Goal: Information Seeking & Learning: Check status

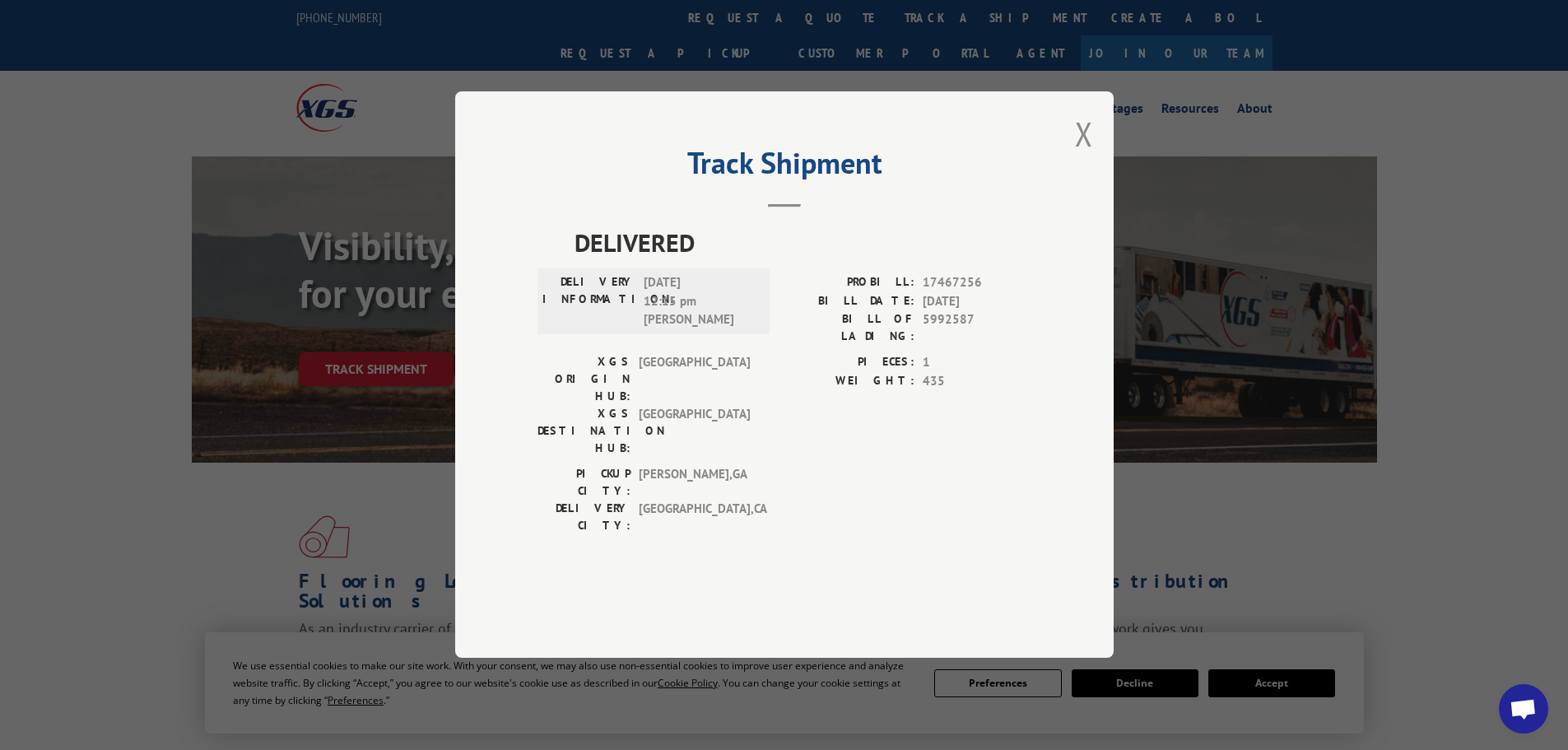
click at [1109, 184] on div "Track Shipment DELIVERED DELIVERY INFORMATION: [DATE] 12:15 pm [PERSON_NAME] PR…" at bounding box center [784, 374] width 658 height 566
click at [1101, 183] on div "Track Shipment DELIVERED DELIVERY INFORMATION: [DATE] 12:15 pm [PERSON_NAME] PR…" at bounding box center [784, 374] width 658 height 566
click at [1100, 182] on div "Track Shipment DELIVERED DELIVERY INFORMATION: [DATE] 12:15 pm [PERSON_NAME] PR…" at bounding box center [784, 374] width 658 height 566
click at [1094, 187] on div "Track Shipment DELIVERED DELIVERY INFORMATION: [DATE] 12:15 pm [PERSON_NAME] PR…" at bounding box center [784, 374] width 658 height 566
click at [1093, 187] on div "Track Shipment DELIVERED DELIVERY INFORMATION: [DATE] 12:15 pm [PERSON_NAME] PR…" at bounding box center [784, 374] width 658 height 566
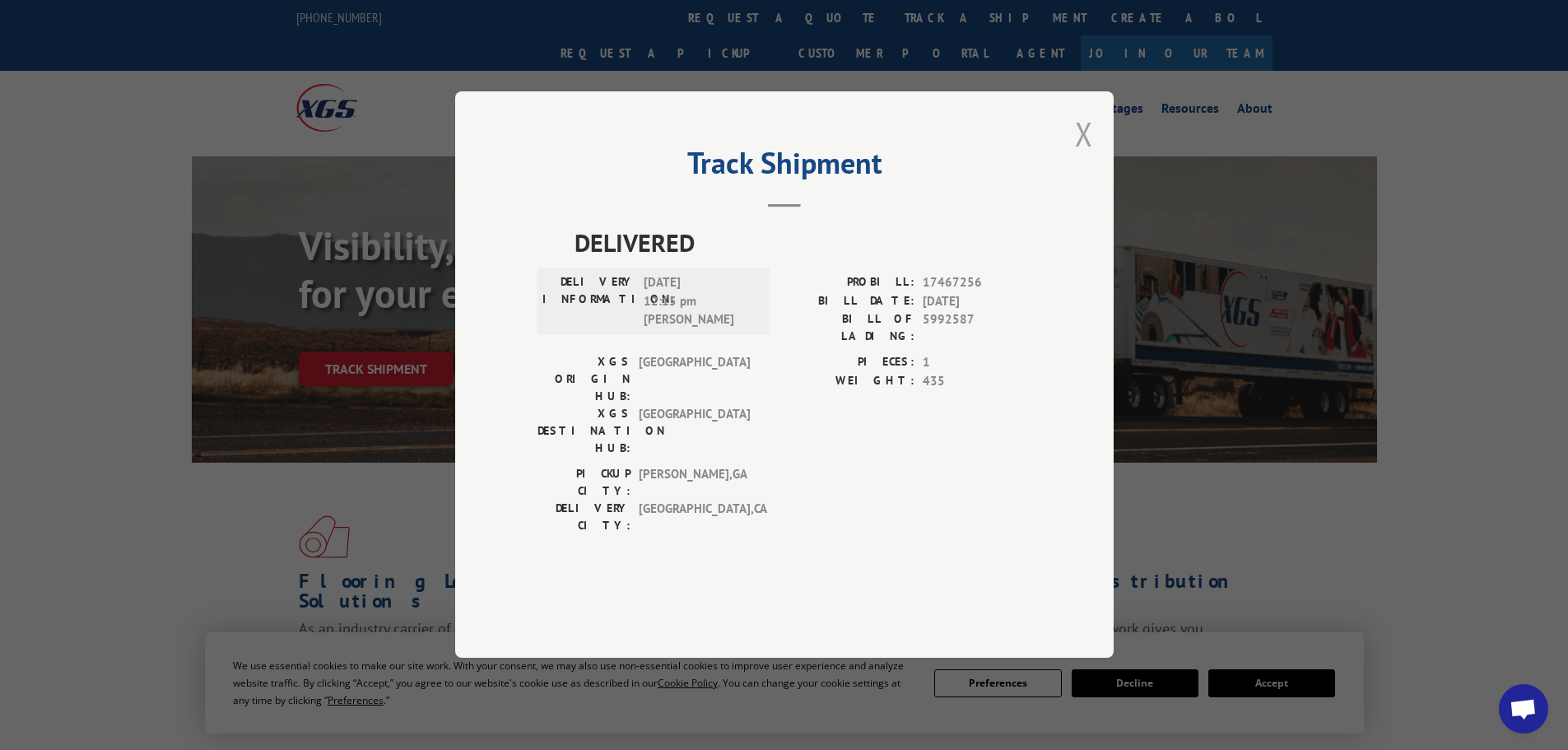
click at [1088, 156] on button "Close modal" at bounding box center [1083, 134] width 18 height 44
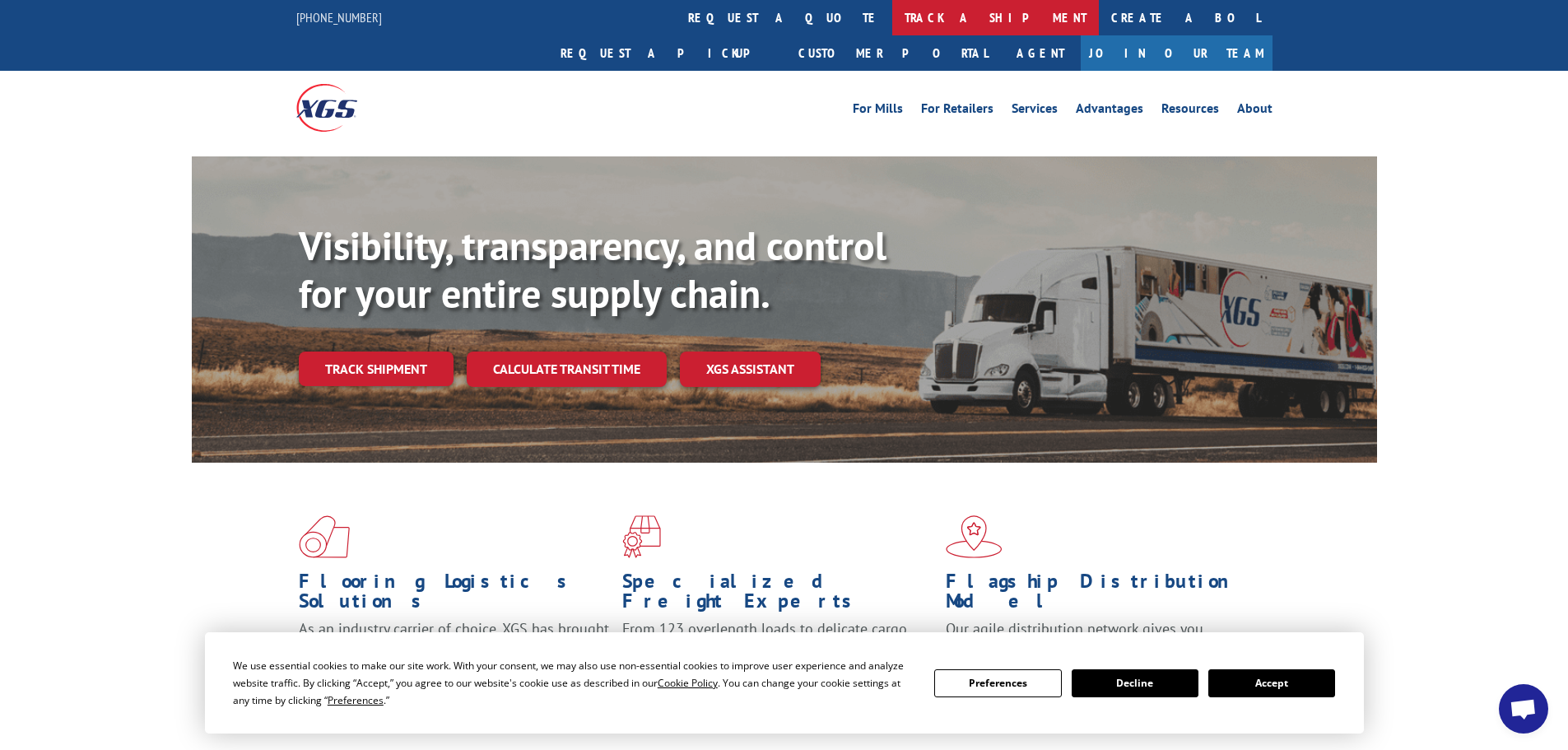
click at [893, 15] on link "track a shipment" at bounding box center [996, 18] width 207 height 35
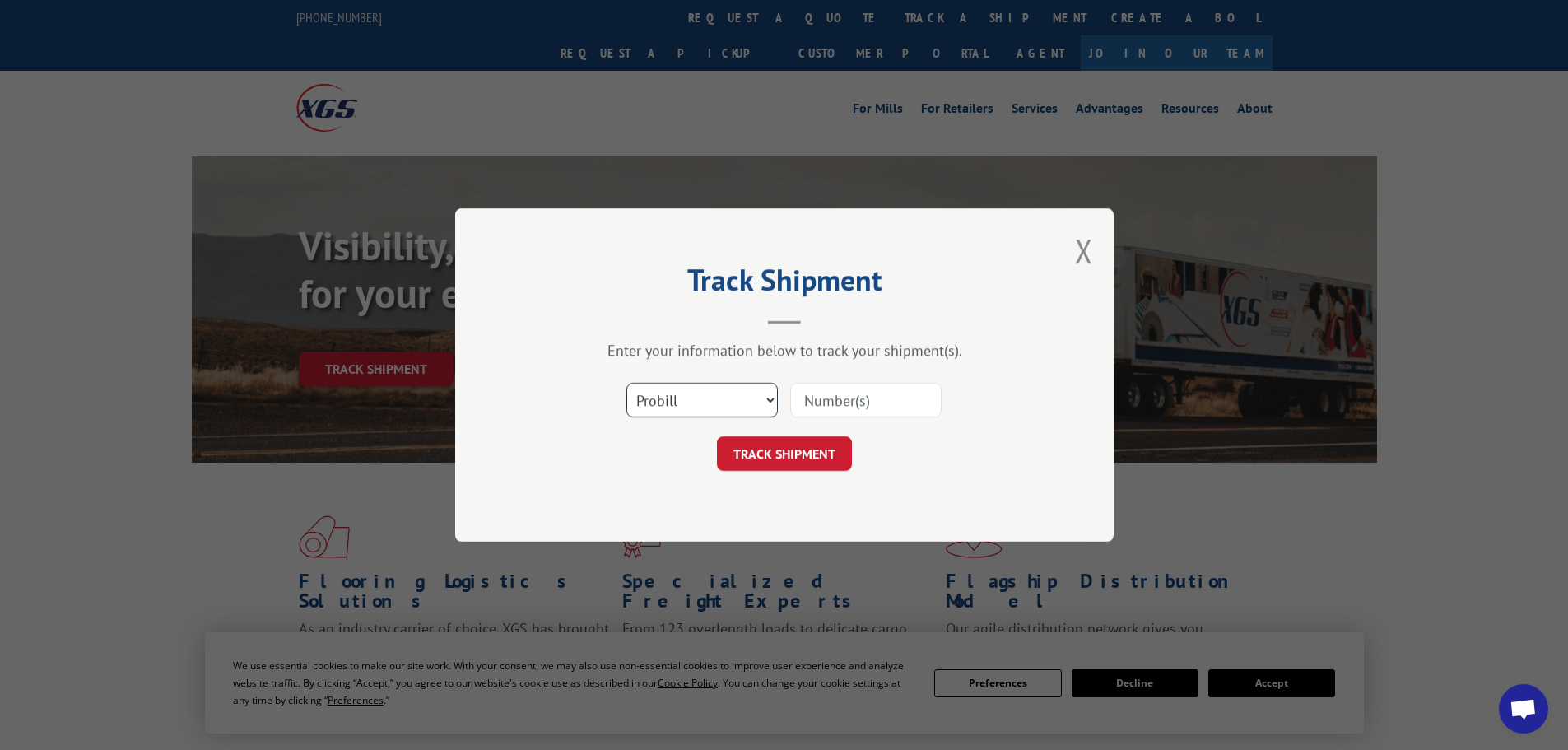
click at [675, 414] on select "Select category... Probill BOL PO" at bounding box center [702, 399] width 152 height 35
click at [626, 383] on select "Select category... Probill BOL PO" at bounding box center [702, 399] width 152 height 35
click at [657, 408] on select "Select category... Probill BOL PO" at bounding box center [702, 399] width 152 height 35
select select "bol"
click at [626, 383] on select "Select category... Probill BOL PO" at bounding box center [702, 399] width 152 height 35
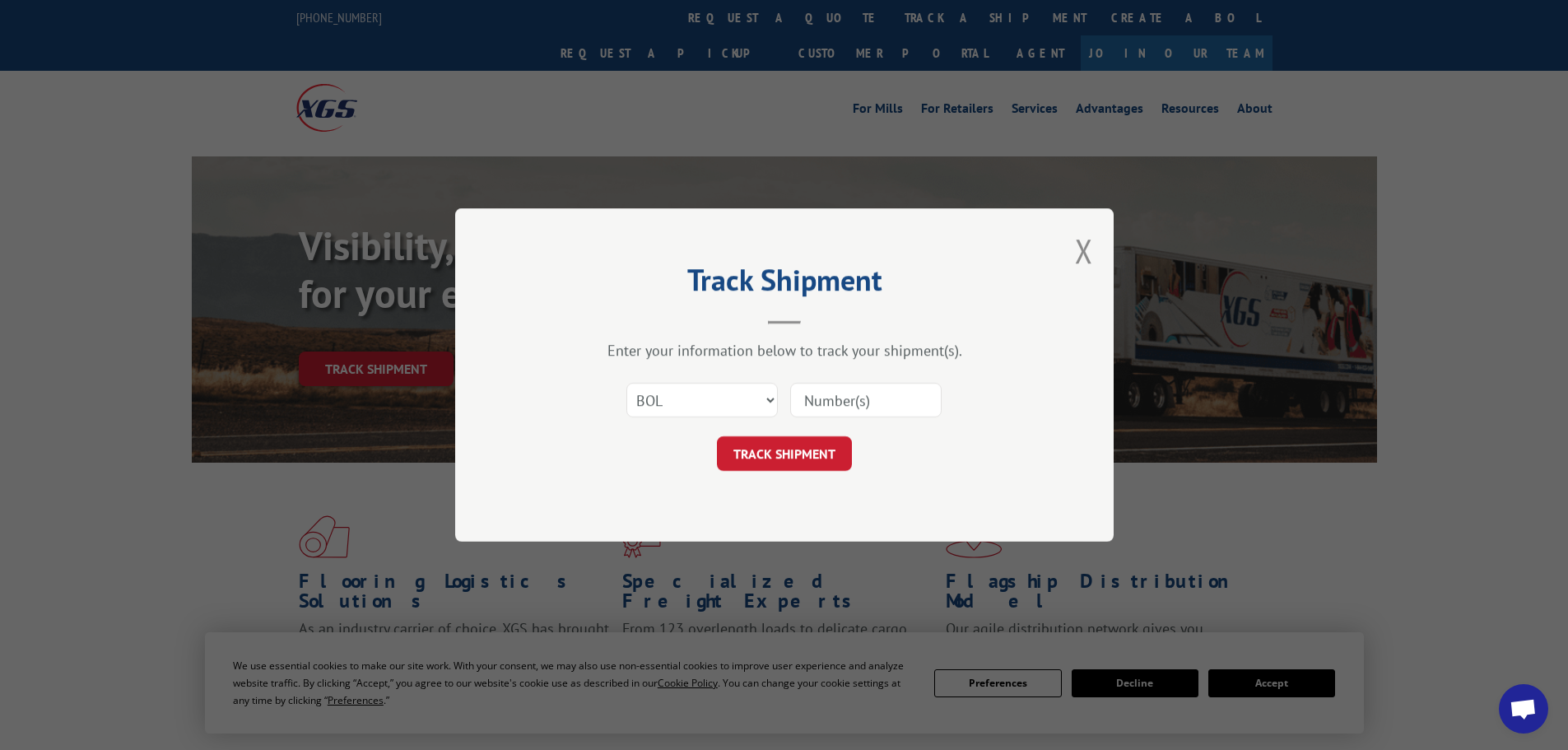
click at [855, 406] on input at bounding box center [866, 399] width 152 height 35
paste input "6013211"
type input "6013211"
click at [795, 448] on button "TRACK SHIPMENT" at bounding box center [785, 453] width 135 height 35
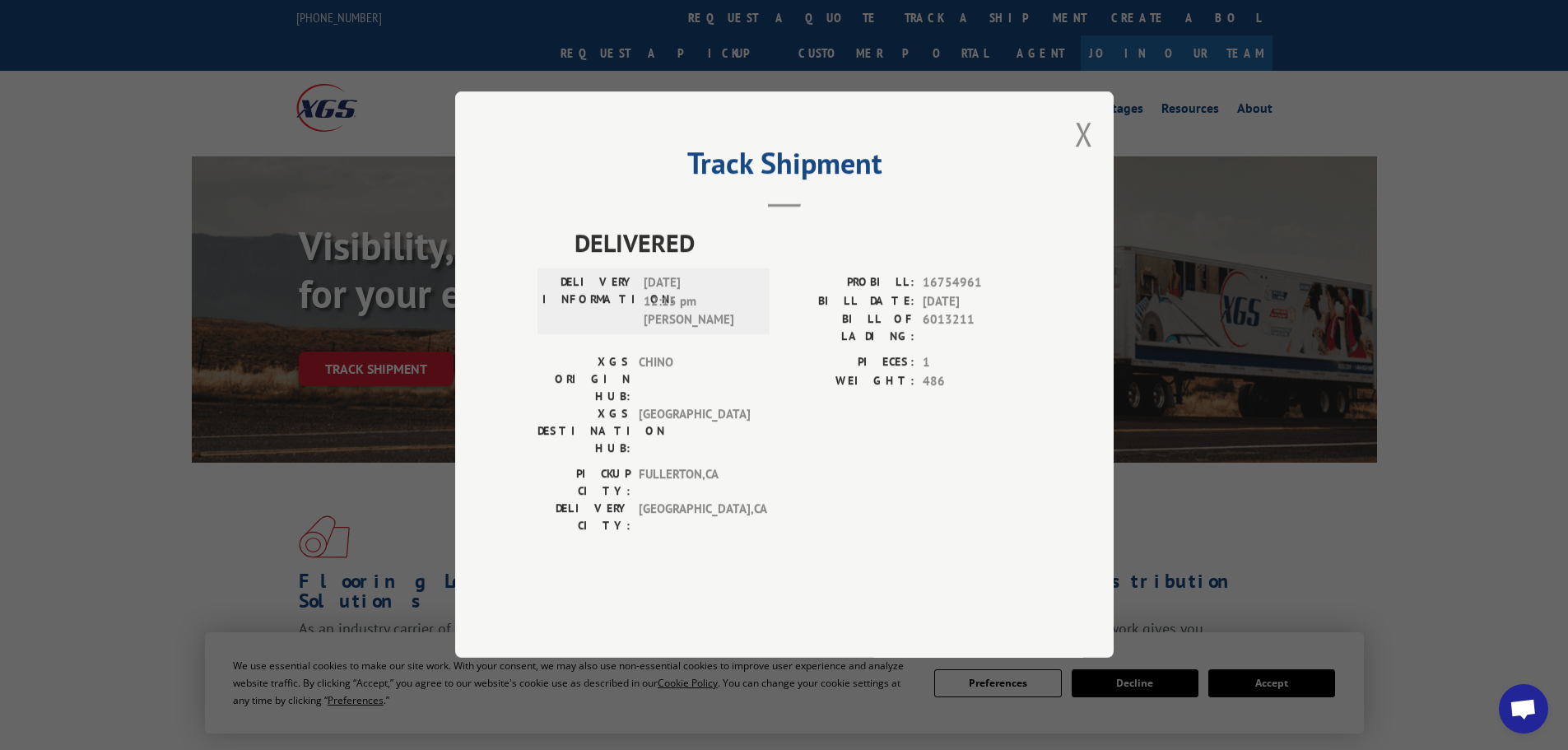
drag, startPoint x: 666, startPoint y: 324, endPoint x: 781, endPoint y: 337, distance: 115.7
click at [768, 335] on div "DELIVERY INFORMATION: [DATE] 12:15 pm [PERSON_NAME]" at bounding box center [653, 302] width 232 height 66
click at [803, 311] on label "BILL DATE:" at bounding box center [850, 302] width 130 height 19
click at [1429, 543] on div "Track Shipment DELIVERED DELIVERY INFORMATION: [DATE] 12:15 pm [PERSON_NAME] PR…" at bounding box center [784, 375] width 1568 height 750
click at [1098, 169] on div "Track Shipment DELIVERED DELIVERY INFORMATION: [DATE] 12:15 pm [PERSON_NAME] PR…" at bounding box center [784, 374] width 658 height 566
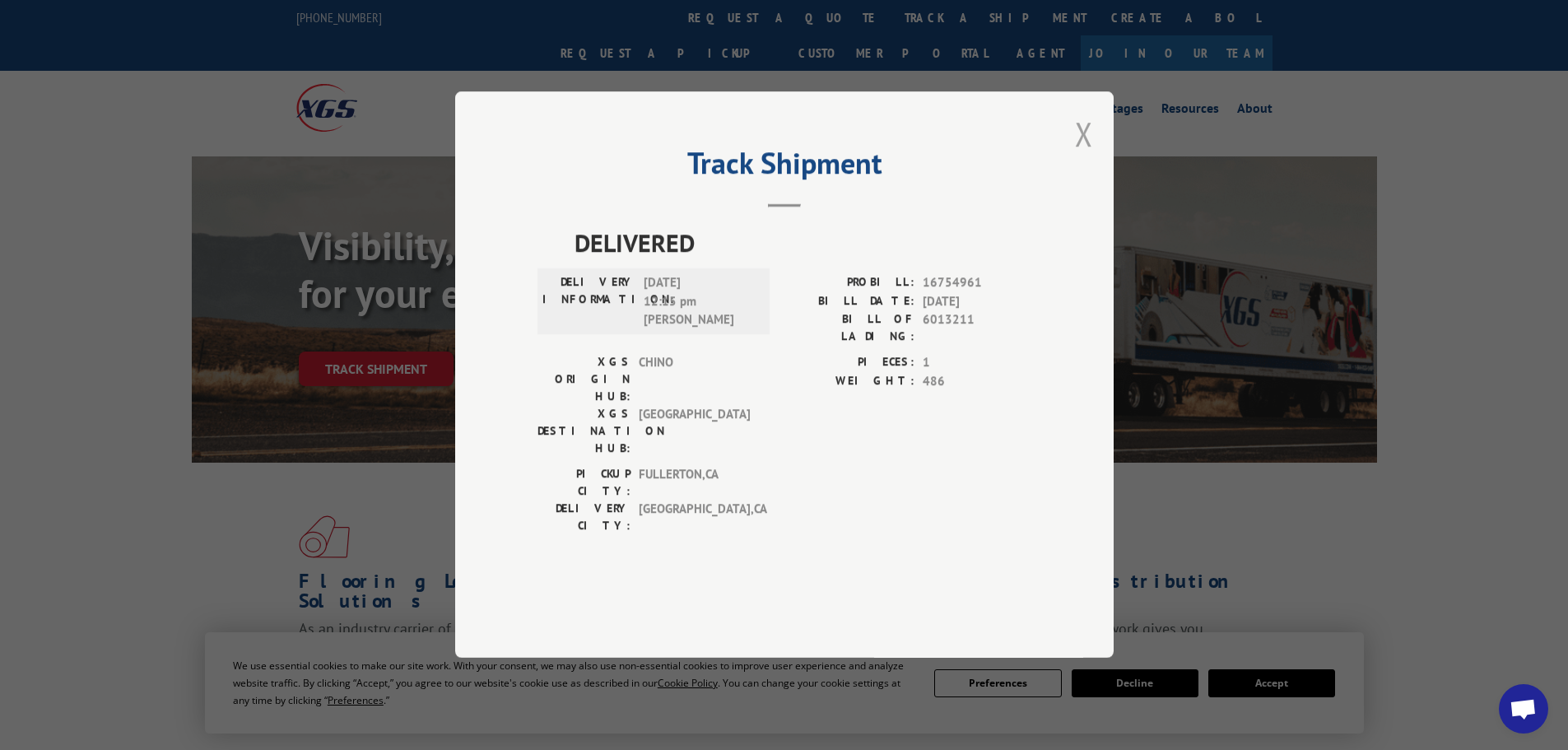
click at [1092, 156] on button "Close modal" at bounding box center [1083, 134] width 18 height 44
